Goal: Task Accomplishment & Management: Complete application form

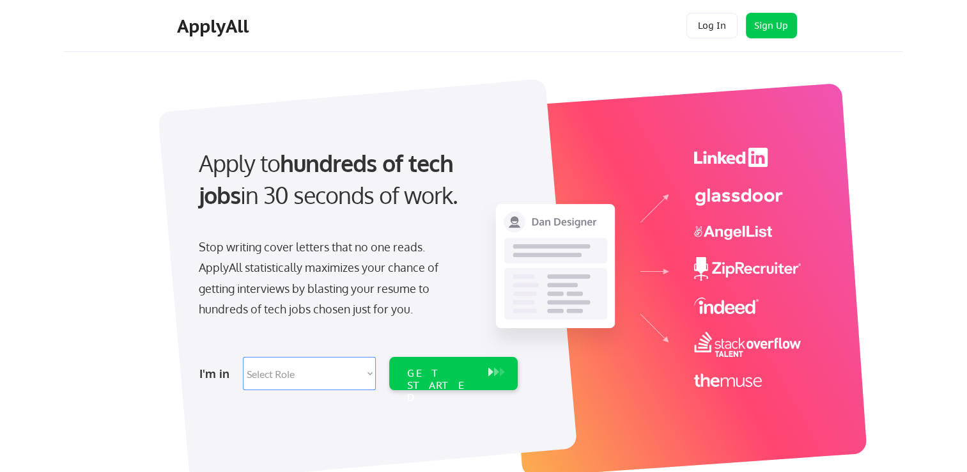
click at [373, 370] on select "Select Role Software Engineering Product Management Customer Success Sales UI/U…" at bounding box center [309, 373] width 133 height 33
select select ""hr_recruiting""
click at [243, 357] on select "Select Role Software Engineering Product Management Customer Success Sales UI/U…" at bounding box center [309, 373] width 133 height 33
select select ""hr_recruiting""
click at [443, 371] on div "GET STARTED" at bounding box center [441, 385] width 68 height 37
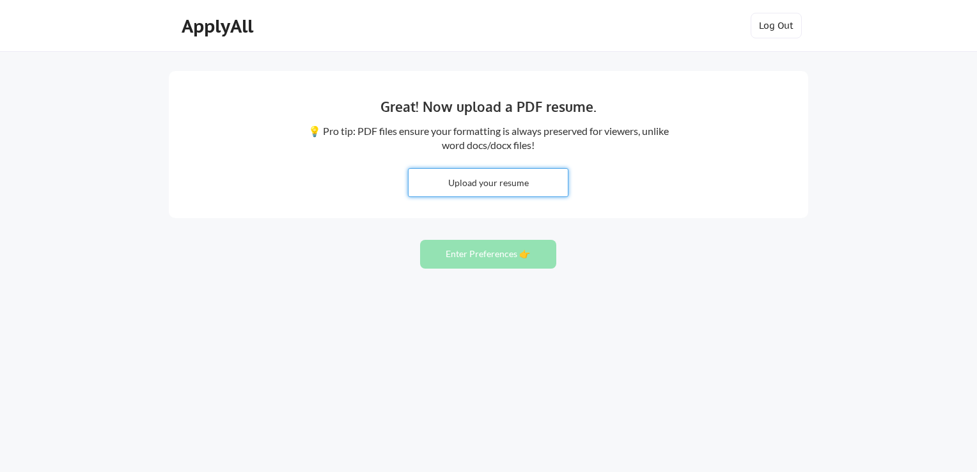
click at [470, 187] on input "file" at bounding box center [488, 182] width 159 height 27
type input "C:\fakepath\MichelleDisher.Resume 2025.docx"
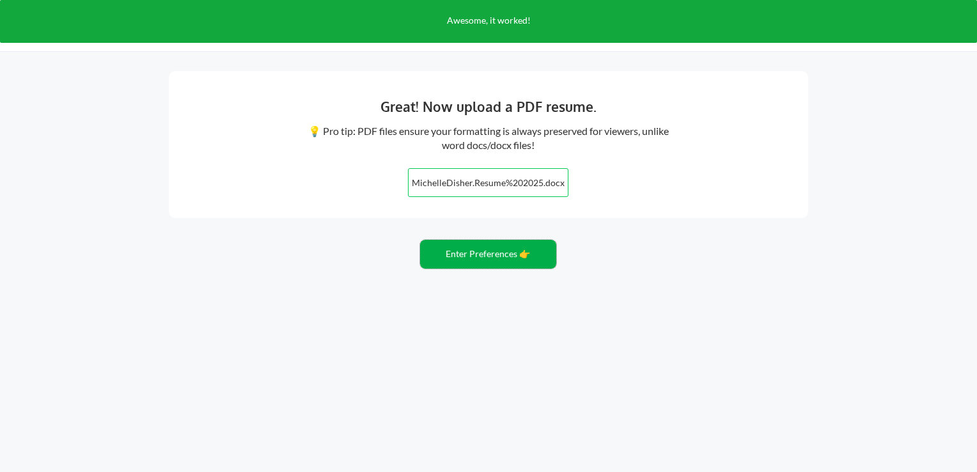
click at [495, 257] on button "Enter Preferences 👉" at bounding box center [488, 254] width 136 height 29
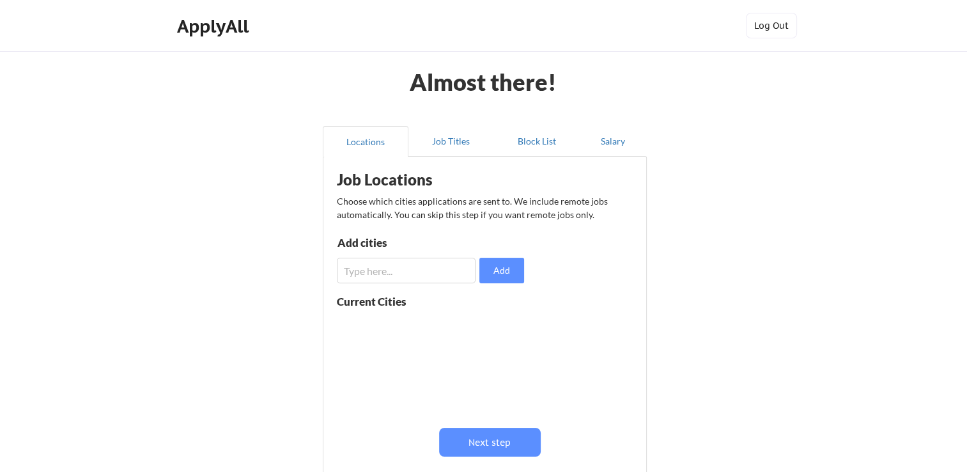
click at [398, 270] on input "input" at bounding box center [406, 271] width 139 height 26
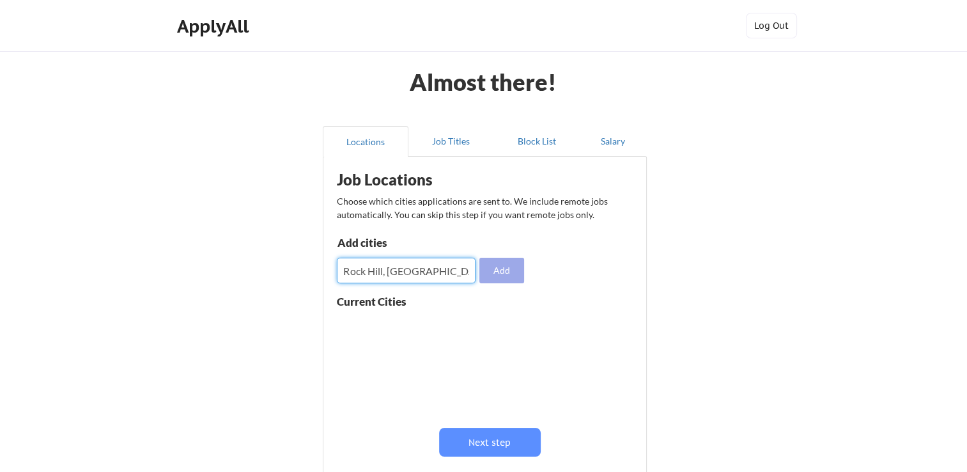
type input "Rock Hill, SC"
click at [502, 272] on button "Add" at bounding box center [502, 271] width 45 height 26
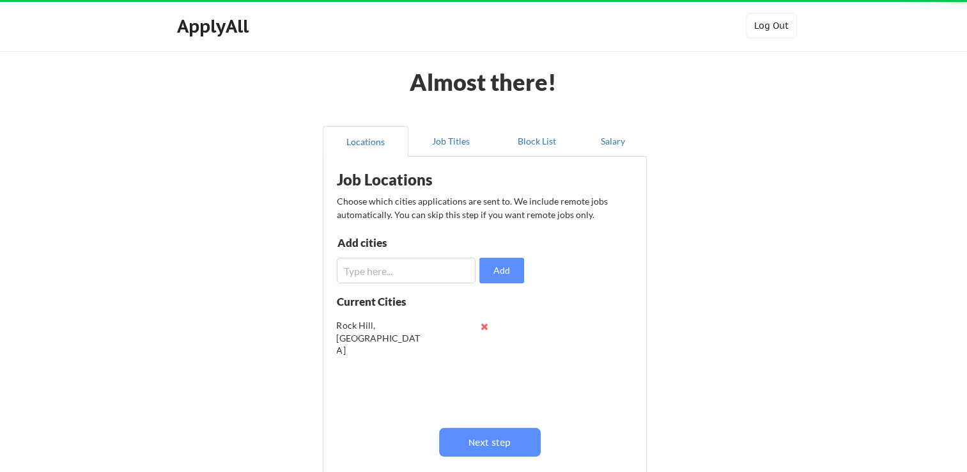
click at [411, 269] on input "input" at bounding box center [406, 271] width 139 height 26
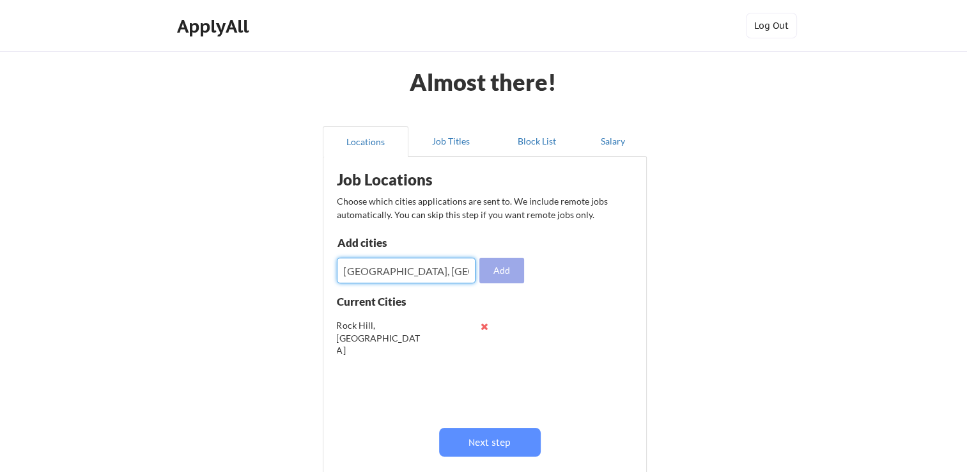
type input "Metro Charlotte, NC"
click at [498, 277] on button "Add" at bounding box center [502, 271] width 45 height 26
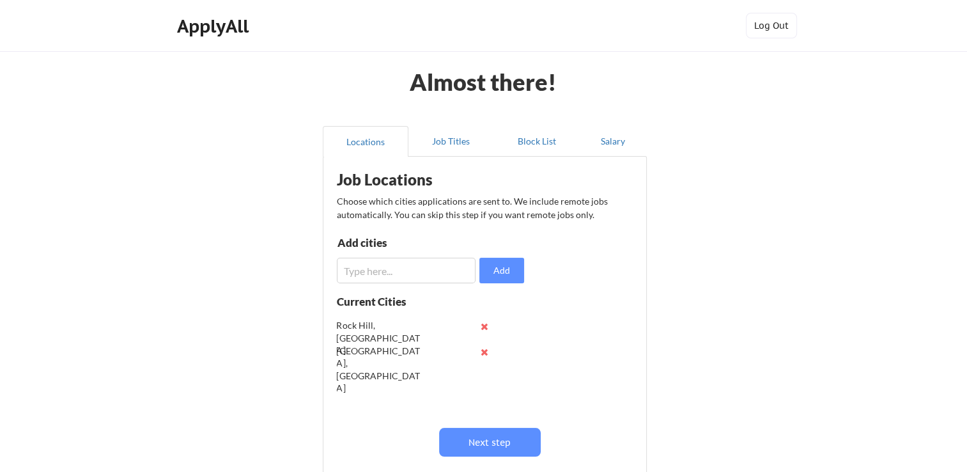
click at [402, 270] on input "input" at bounding box center [406, 271] width 139 height 26
type input "B"
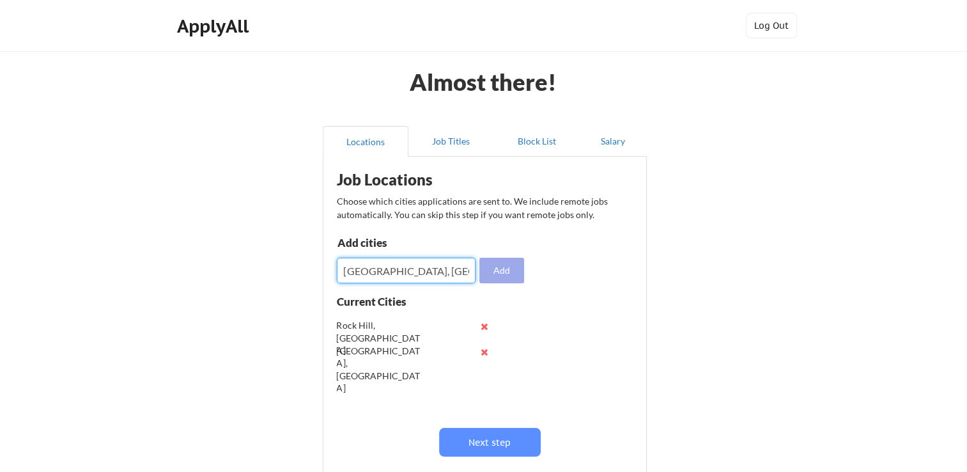
type input "Fort Mill, SC"
click at [503, 279] on button "Add" at bounding box center [502, 271] width 45 height 26
click at [396, 270] on input "input" at bounding box center [406, 271] width 139 height 26
type input "Belmont, NC"
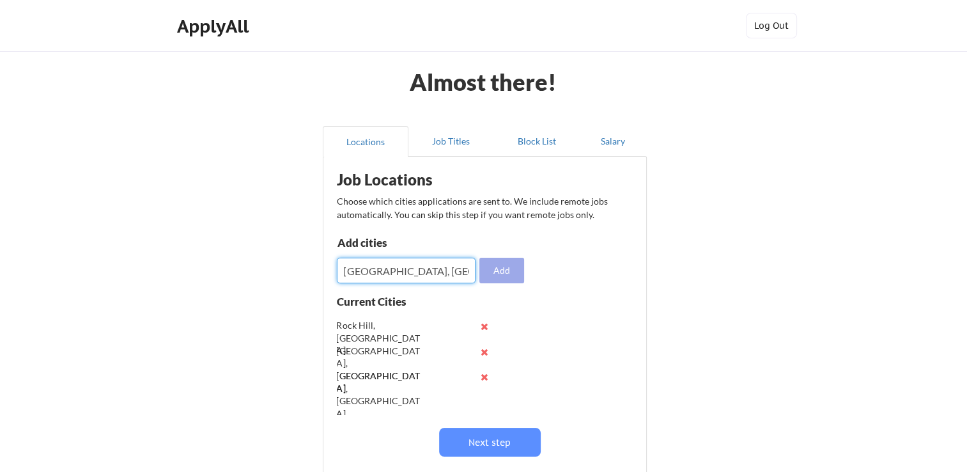
click at [509, 274] on button "Add" at bounding box center [502, 271] width 45 height 26
click at [381, 270] on input "input" at bounding box center [406, 271] width 139 height 26
type input "Gastonia, NC"
click at [506, 278] on button "Add" at bounding box center [502, 271] width 45 height 26
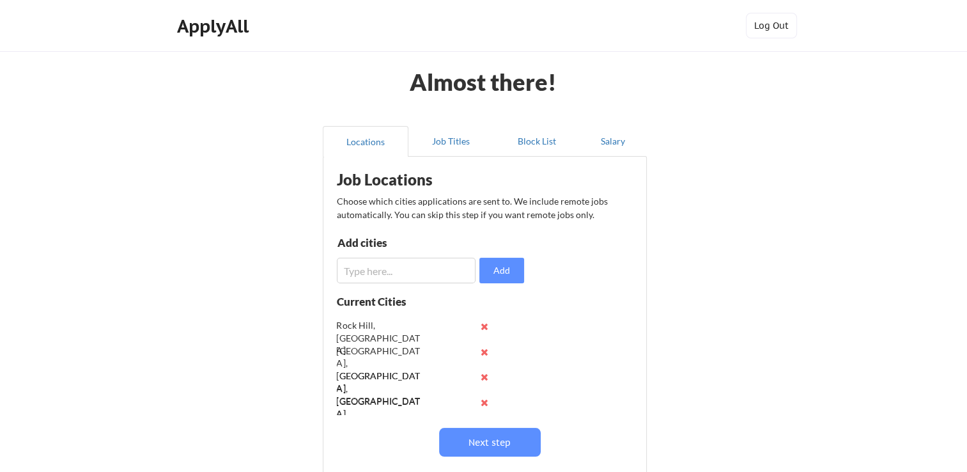
click at [403, 275] on input "input" at bounding box center [406, 271] width 139 height 26
type input "Remote"
click at [509, 278] on button "Add" at bounding box center [502, 271] width 45 height 26
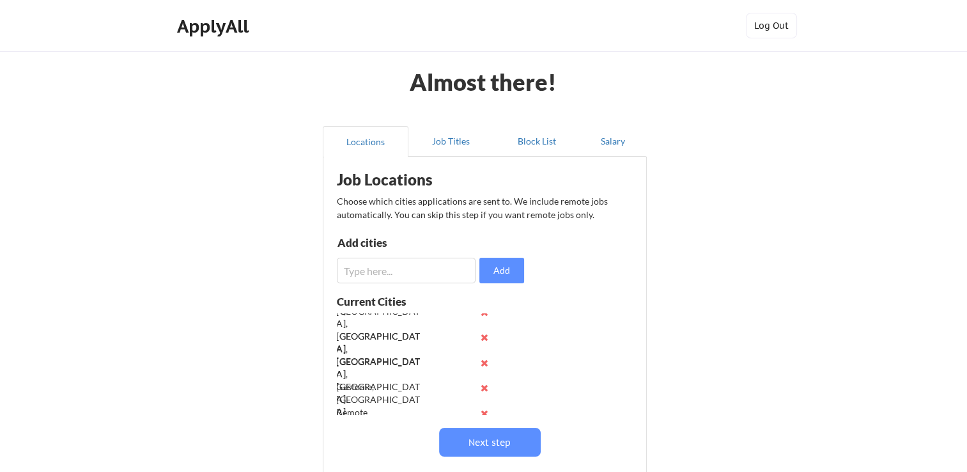
scroll to position [50, 0]
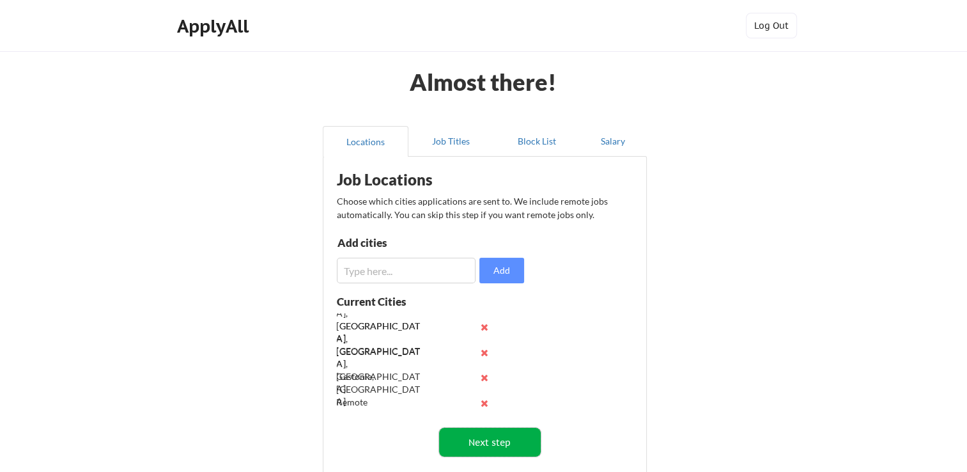
click at [482, 451] on button "Next step" at bounding box center [490, 442] width 102 height 29
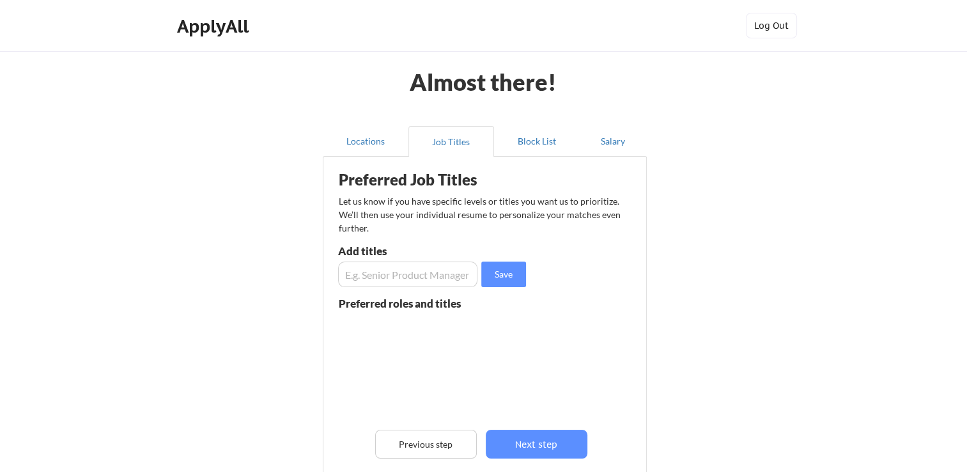
click at [419, 272] on input "input" at bounding box center [407, 275] width 139 height 26
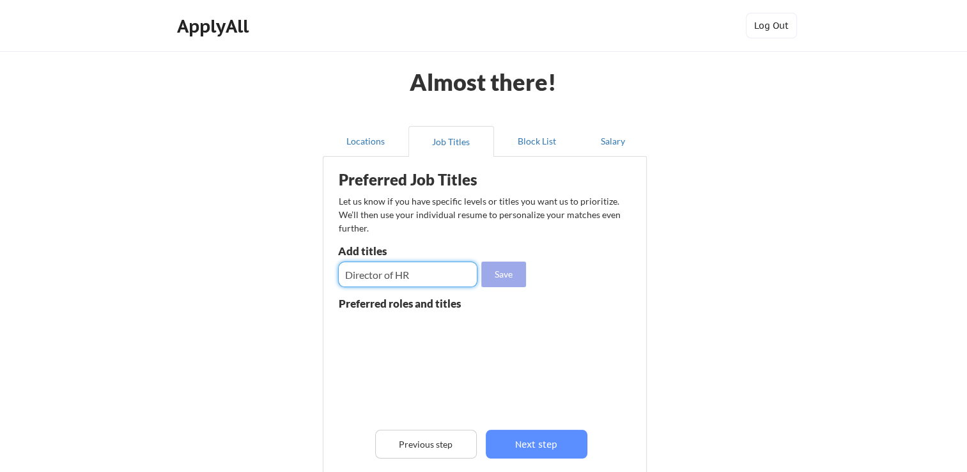
type input "Director of HR"
click at [493, 273] on button "Save" at bounding box center [504, 275] width 45 height 26
click at [379, 278] on input "input" at bounding box center [407, 275] width 139 height 26
type input "VP of HR"
click at [508, 276] on button "Save" at bounding box center [504, 275] width 45 height 26
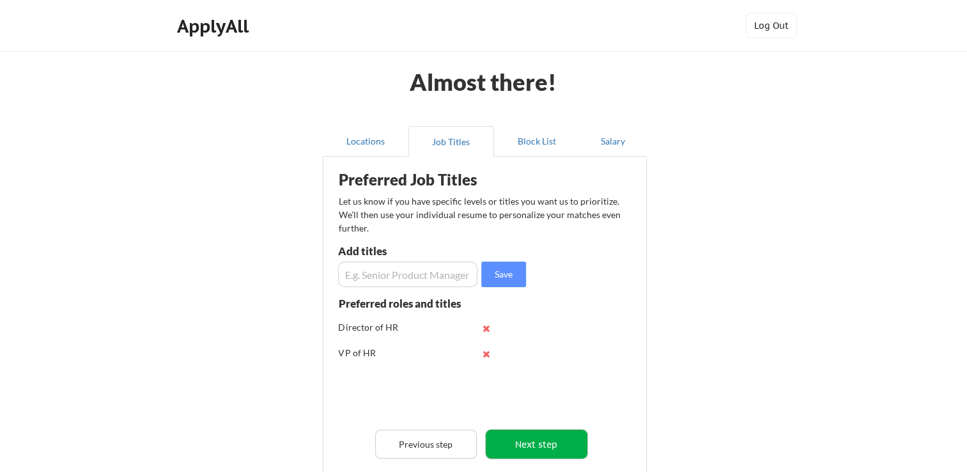
click at [524, 441] on button "Next step" at bounding box center [537, 444] width 102 height 29
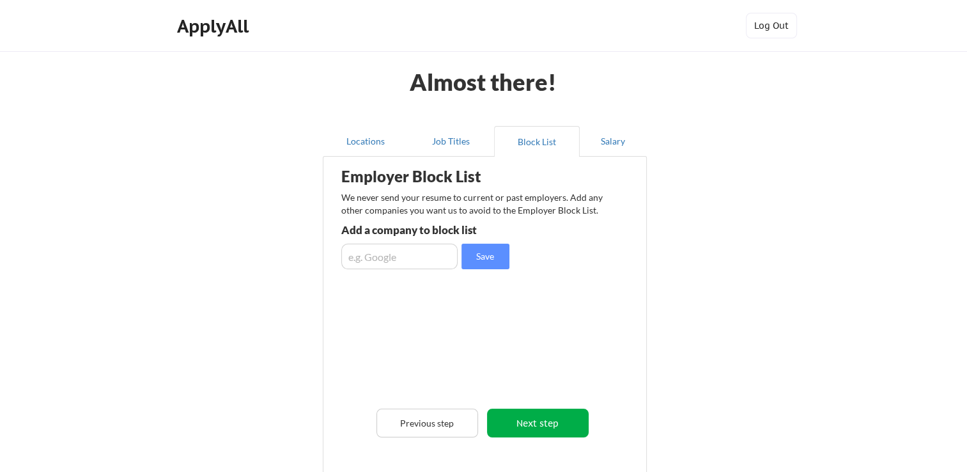
click at [545, 427] on button "Next step" at bounding box center [538, 423] width 102 height 29
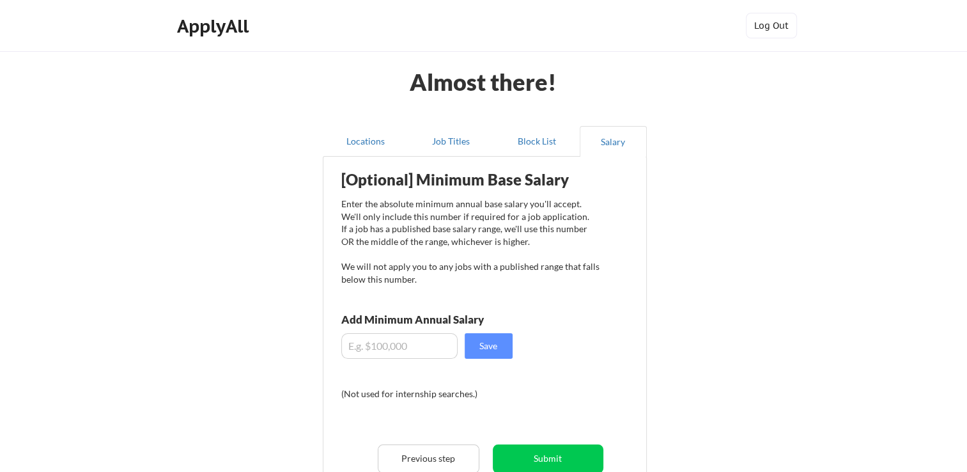
click at [414, 334] on input "input" at bounding box center [399, 346] width 116 height 26
type input "$150"
click at [490, 341] on button "Save" at bounding box center [489, 346] width 48 height 26
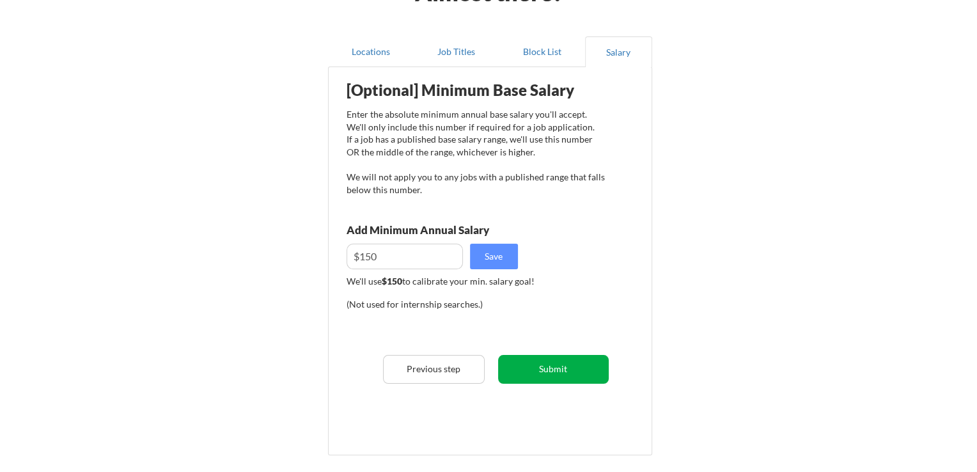
scroll to position [115, 0]
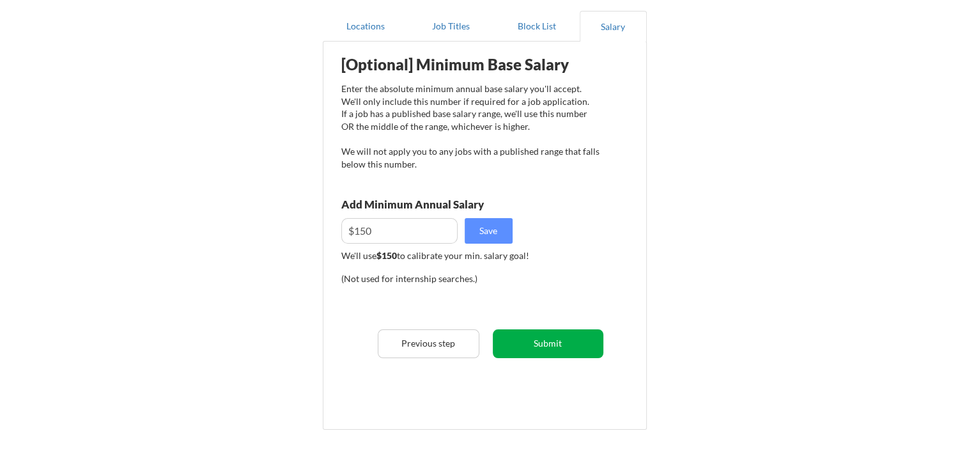
click at [549, 344] on button "Submit" at bounding box center [548, 343] width 111 height 29
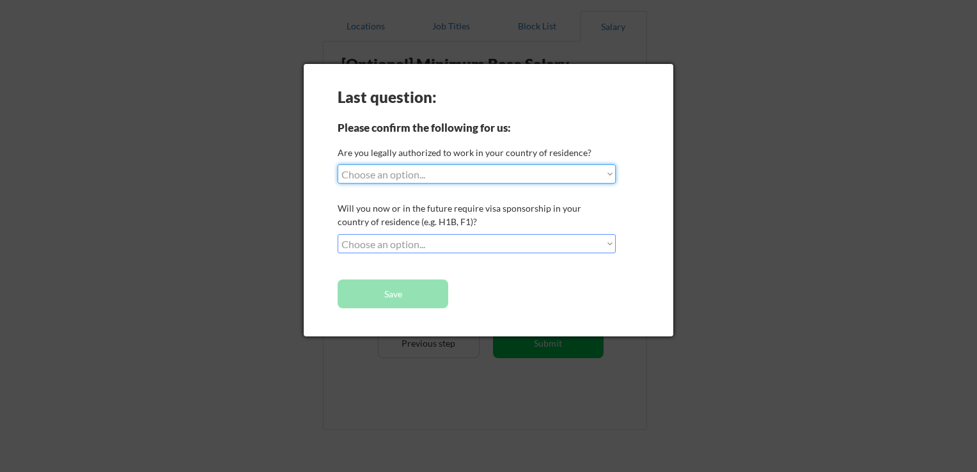
click at [518, 181] on select "Choose an option... Yes, I am a US Citizen Yes, I am a Canadian Citizen Yes, I …" at bounding box center [477, 173] width 278 height 19
select select ""yes__i_am_a_us_citizen""
click at [338, 164] on select "Choose an option... Yes, I am a US Citizen Yes, I am a Canadian Citizen Yes, I …" at bounding box center [477, 173] width 278 height 19
click at [490, 240] on select "Choose an option... No, I will not need sponsorship Yes, I will need sponsorship" at bounding box center [477, 243] width 278 height 19
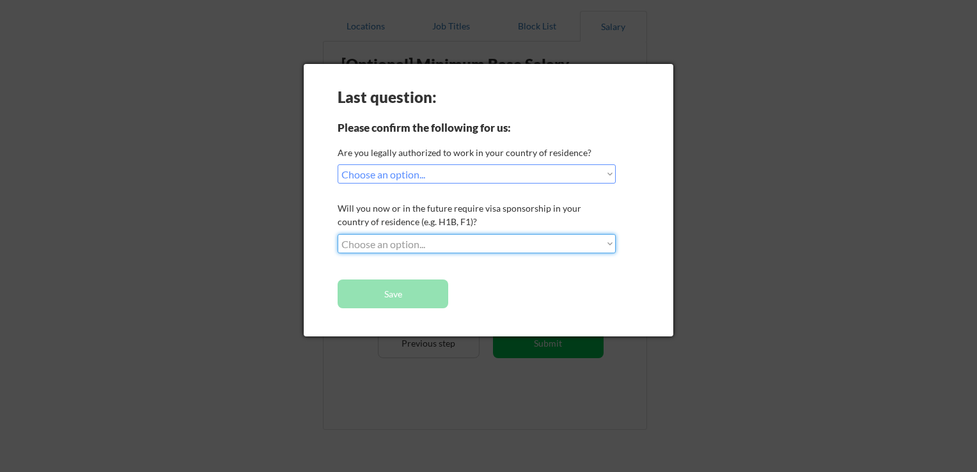
select select ""no__i_will_not_need_sponsorship""
click at [338, 234] on select "Choose an option... No, I will not need sponsorship Yes, I will need sponsorship" at bounding box center [477, 243] width 278 height 19
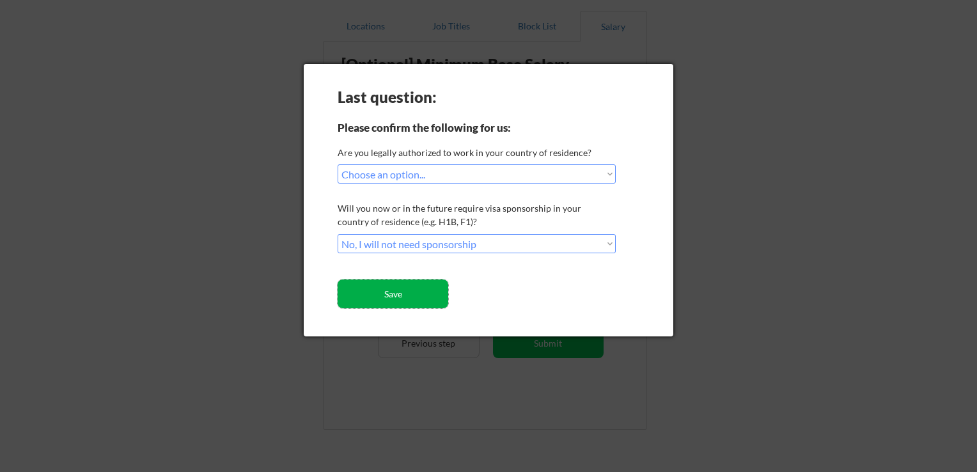
click at [417, 301] on button "Save" at bounding box center [393, 293] width 111 height 29
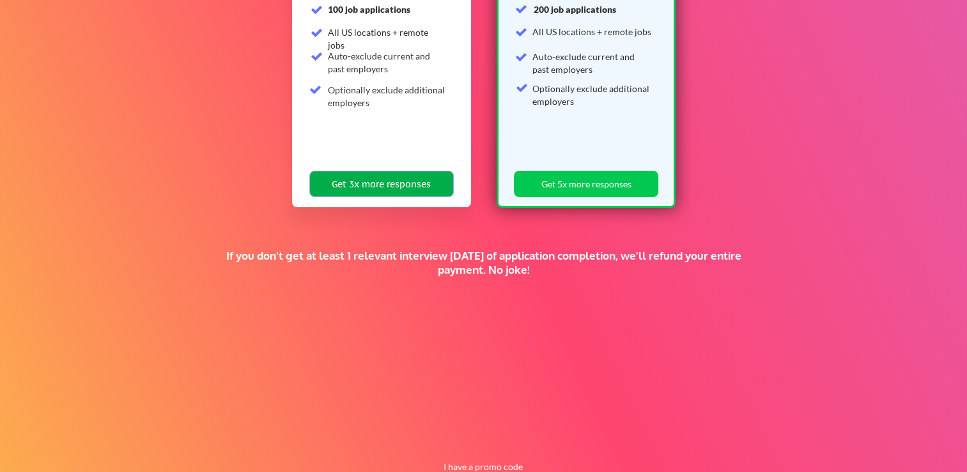
scroll to position [243, 0]
